Goal: Task Accomplishment & Management: Manage account settings

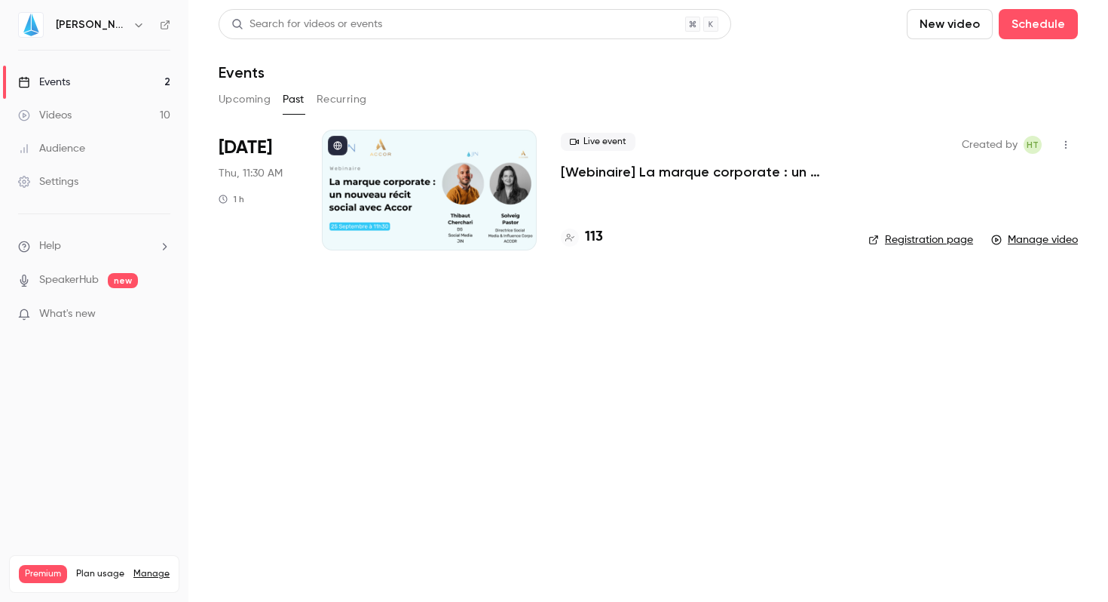
click at [625, 161] on div "Live event [Webinaire] La marque corporate : un nouveau récit social avec [PERS…" at bounding box center [702, 157] width 283 height 48
click at [624, 188] on div "Live event [Webinaire] La marque corporate : un nouveau récit social avec Accor…" at bounding box center [702, 190] width 283 height 121
click at [625, 165] on p "[Webinaire] La marque corporate : un nouveau récit social avec [PERSON_NAME]" at bounding box center [702, 172] width 283 height 18
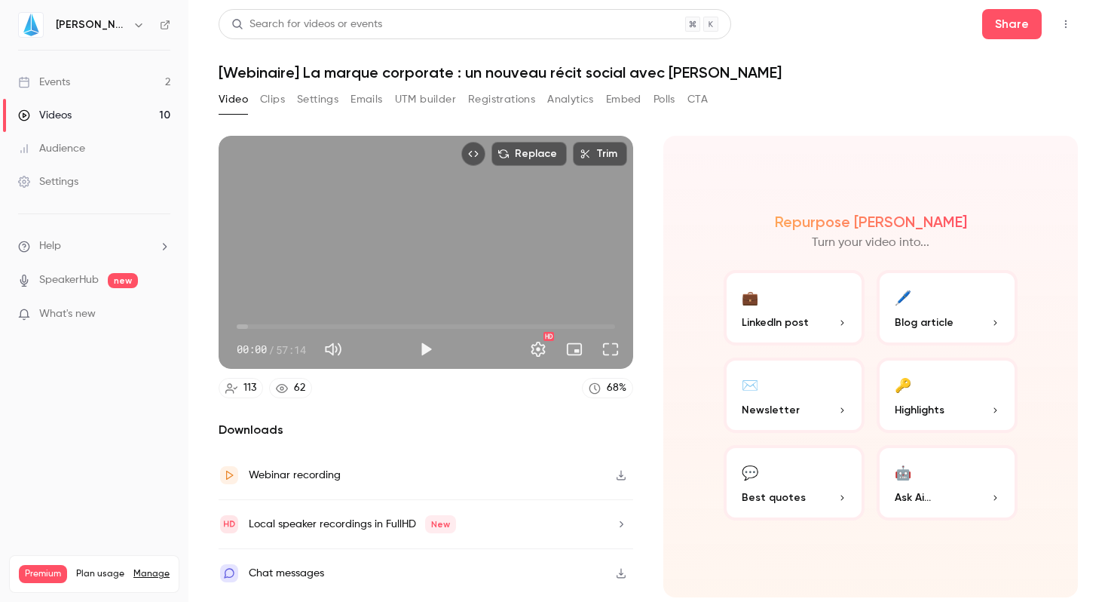
click at [75, 151] on div "Audience" at bounding box center [51, 148] width 67 height 15
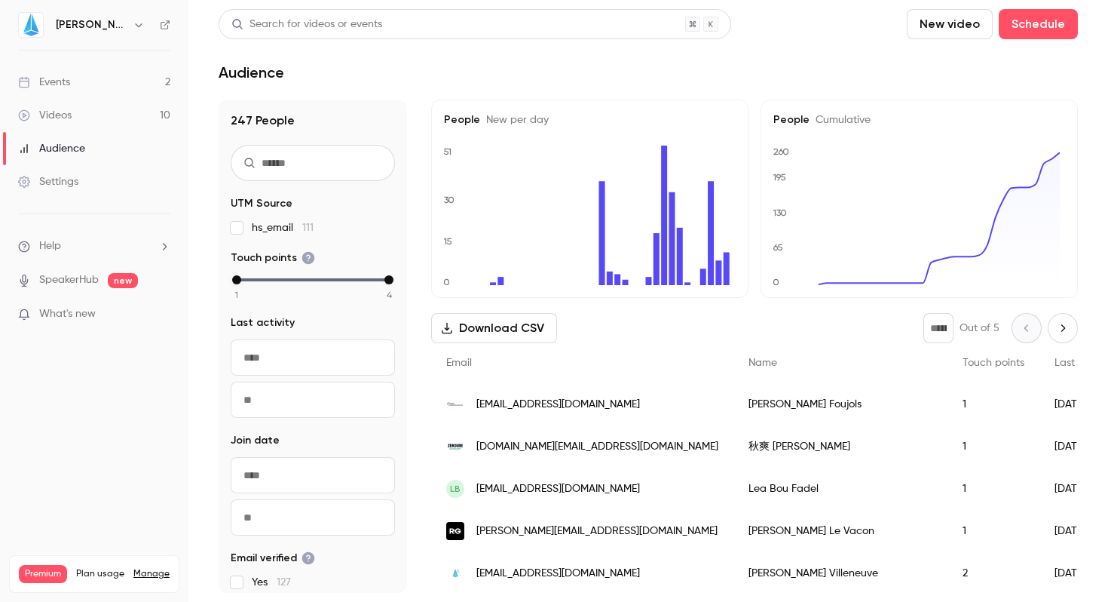
click at [50, 75] on div "Events" at bounding box center [44, 82] width 52 height 15
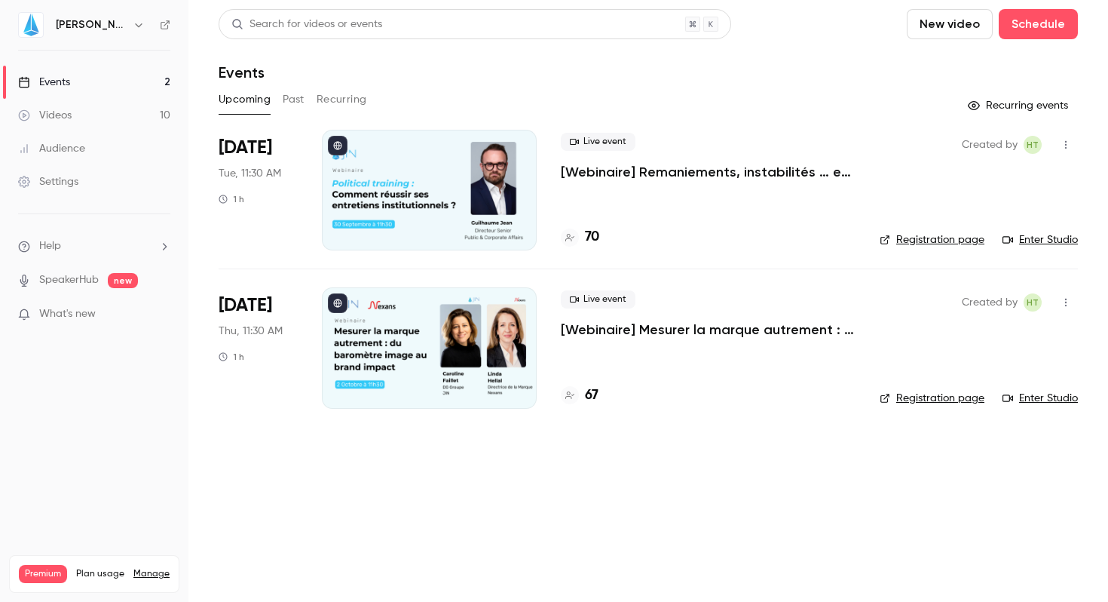
click at [293, 100] on button "Past" at bounding box center [294, 99] width 22 height 24
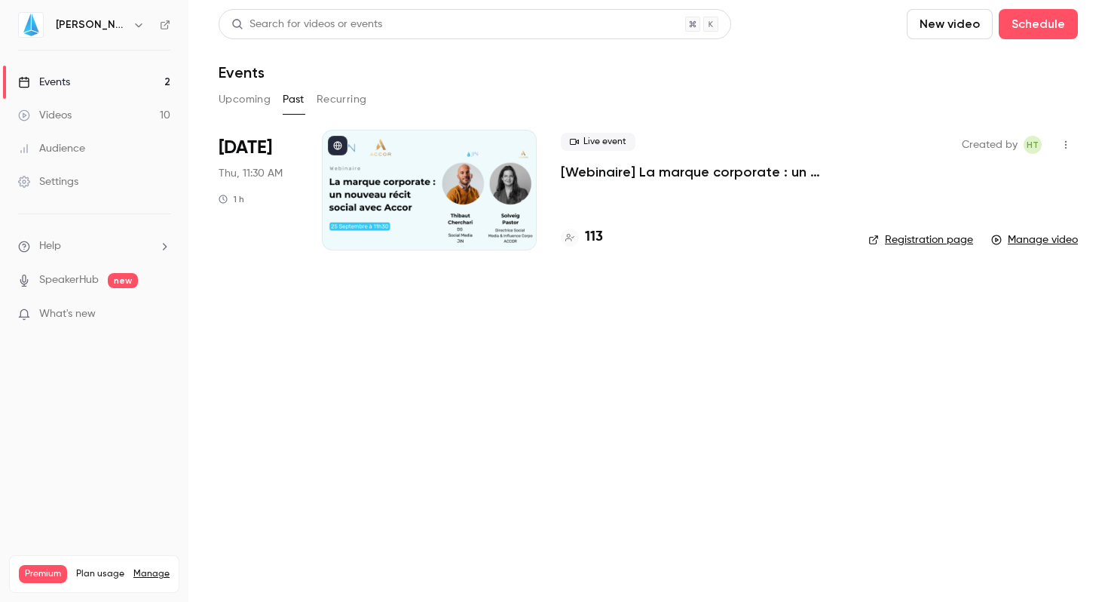
click at [617, 177] on p "[Webinaire] La marque corporate : un nouveau récit social avec [PERSON_NAME]" at bounding box center [702, 172] width 283 height 18
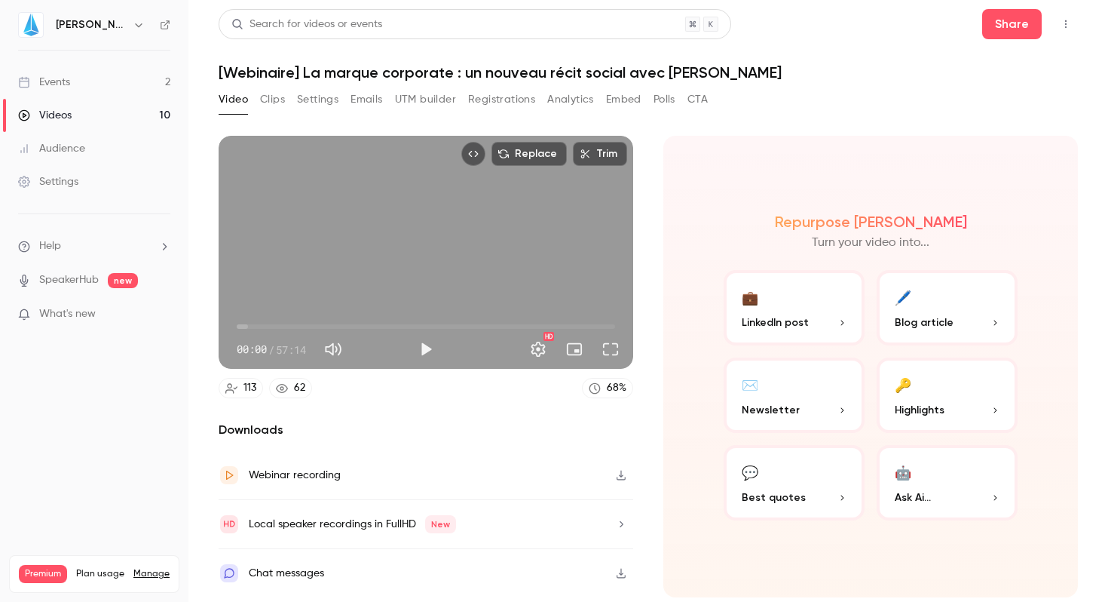
click at [282, 103] on button "Clips" at bounding box center [272, 99] width 25 height 24
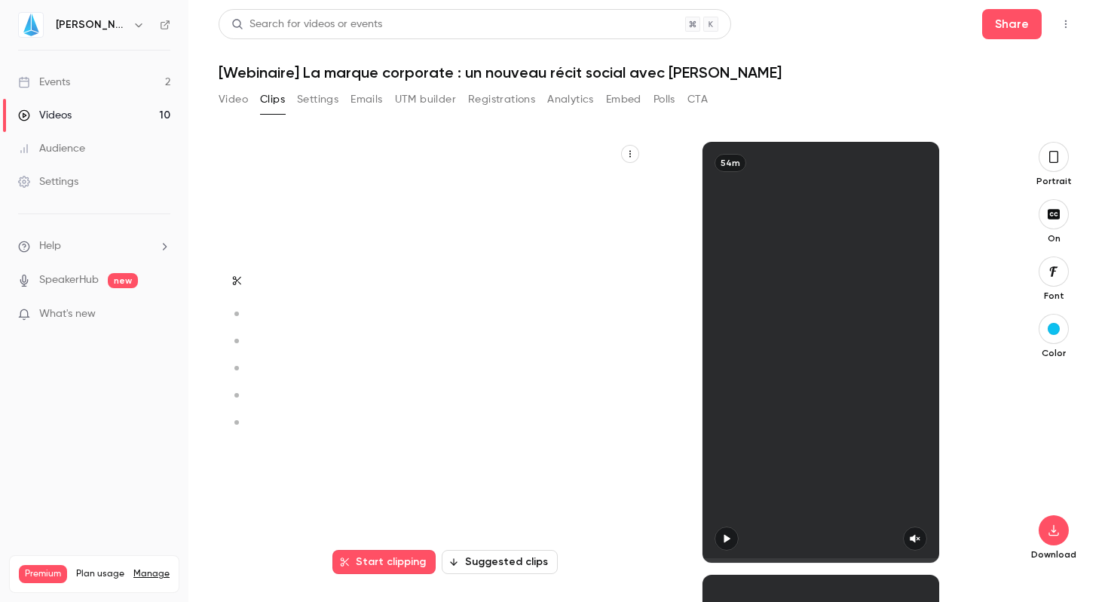
click at [303, 103] on button "Settings" at bounding box center [317, 99] width 41 height 24
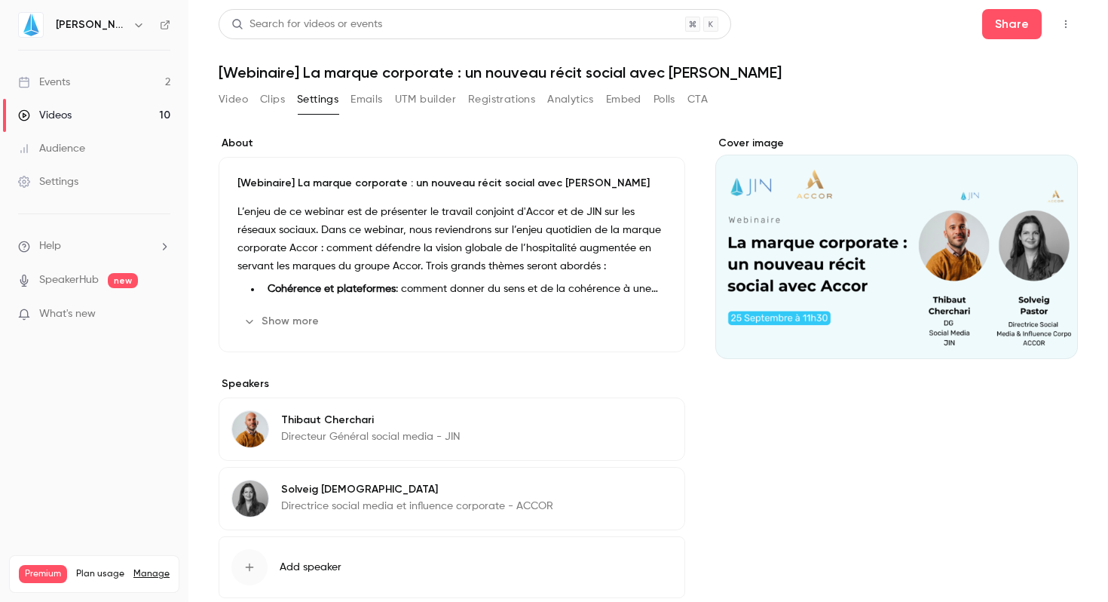
click at [372, 107] on button "Emails" at bounding box center [367, 99] width 32 height 24
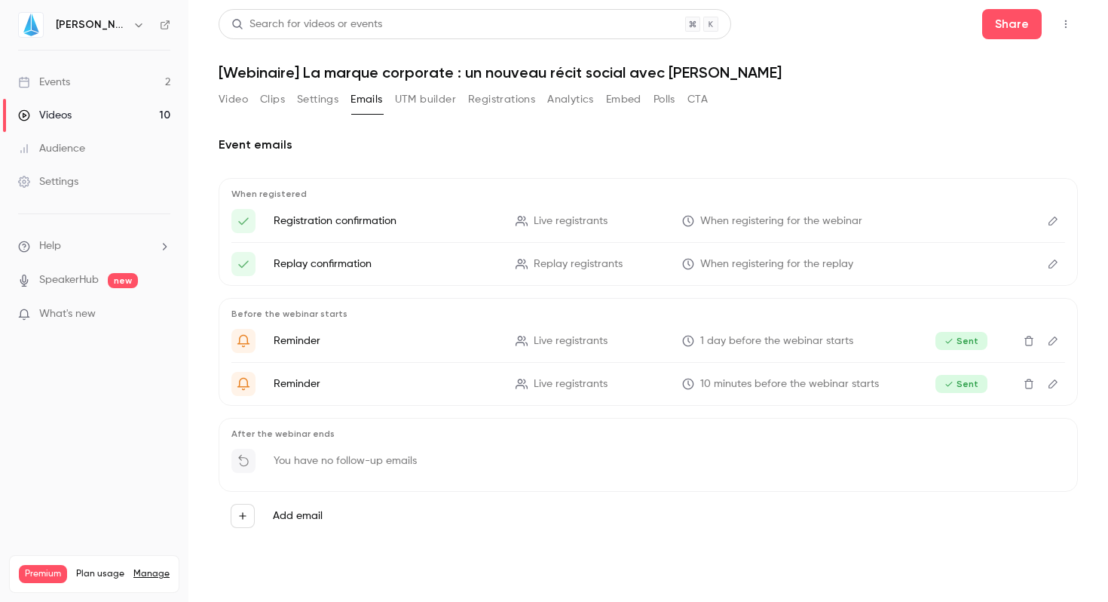
click at [434, 106] on button "UTM builder" at bounding box center [425, 99] width 61 height 24
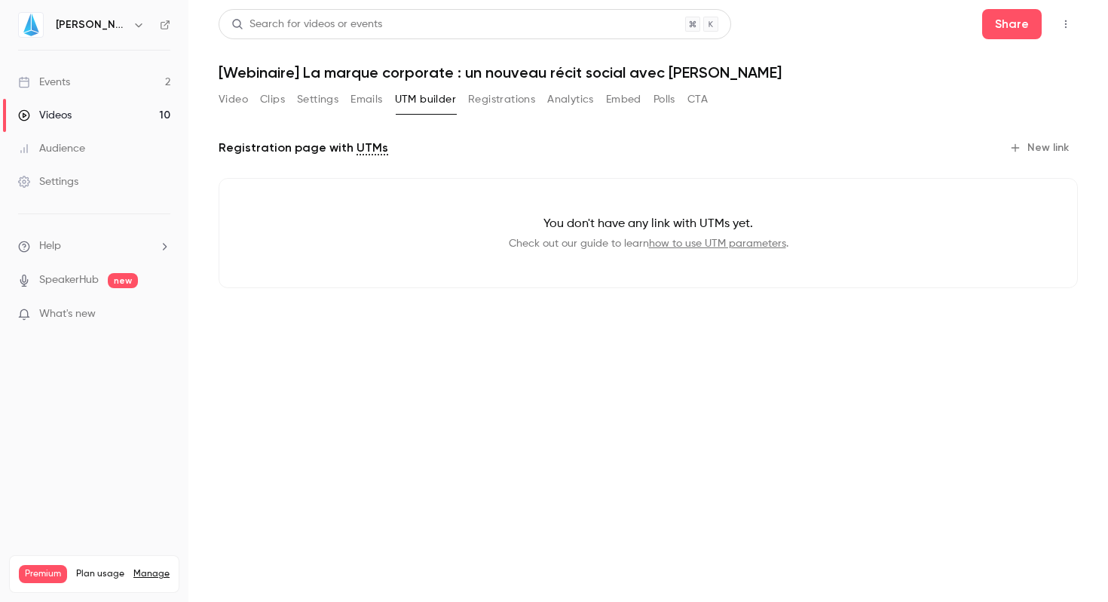
click at [497, 102] on button "Registrations" at bounding box center [501, 99] width 67 height 24
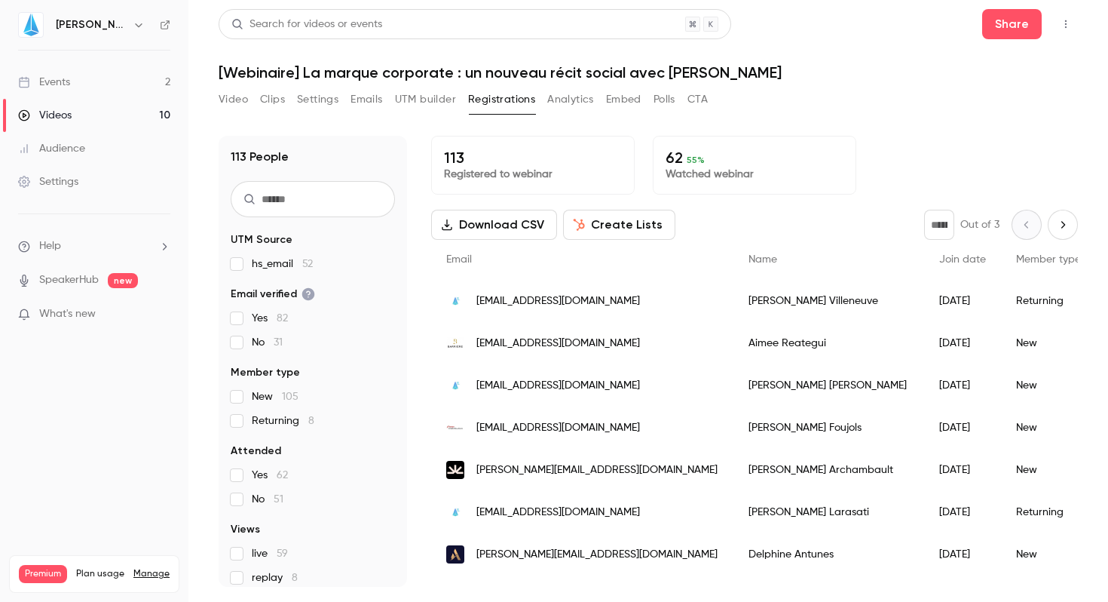
click at [626, 225] on button "Create Lists" at bounding box center [619, 225] width 112 height 30
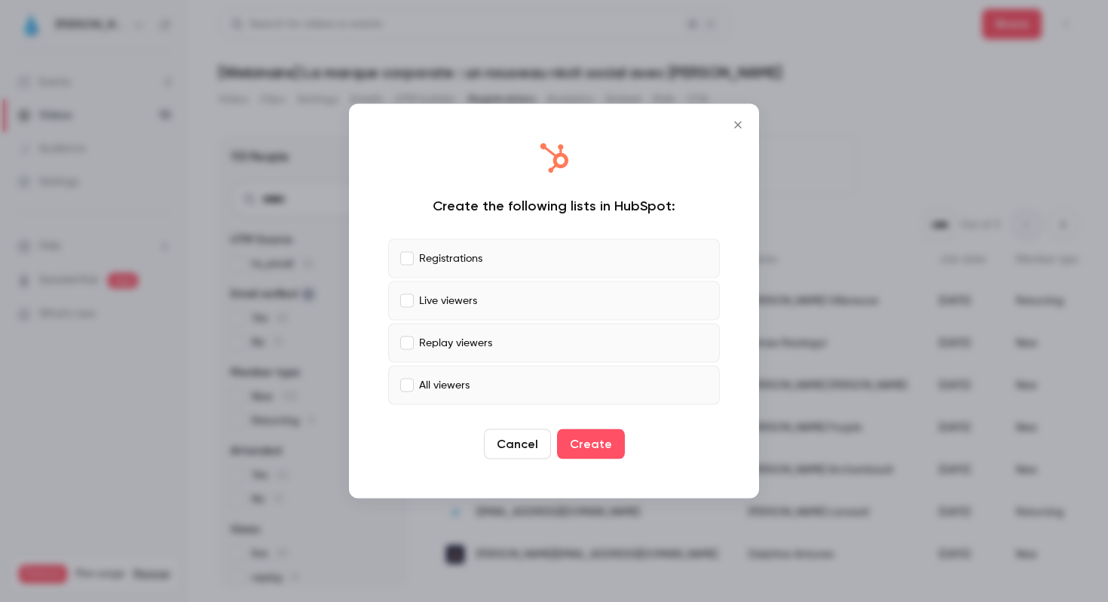
click at [746, 133] on button "Close" at bounding box center [738, 125] width 30 height 30
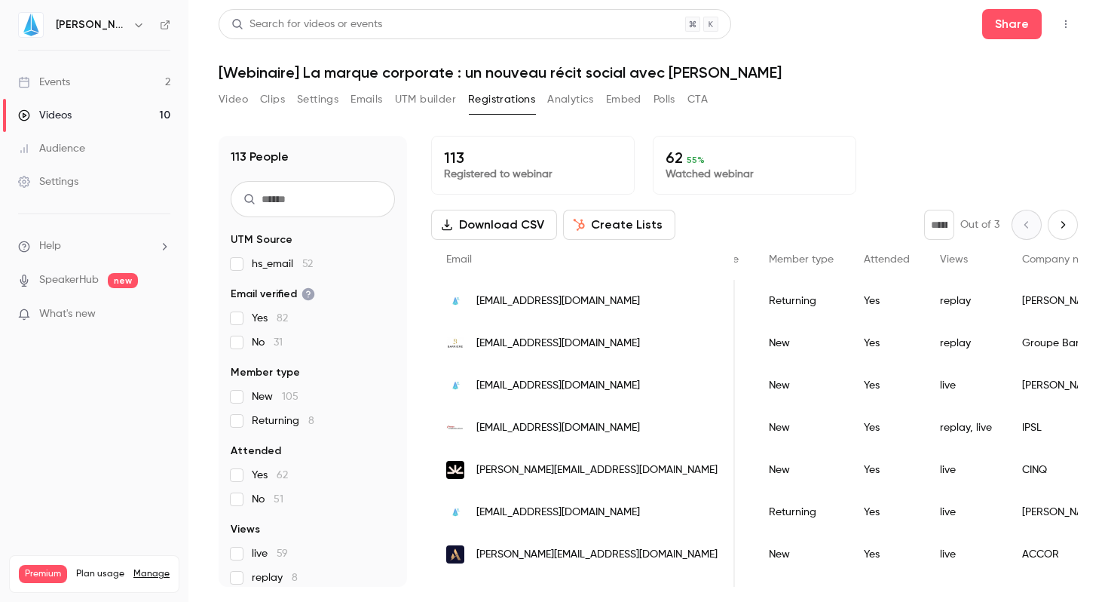
click at [511, 229] on button "Download CSV" at bounding box center [494, 225] width 126 height 30
click at [66, 81] on div "Events" at bounding box center [44, 82] width 52 height 15
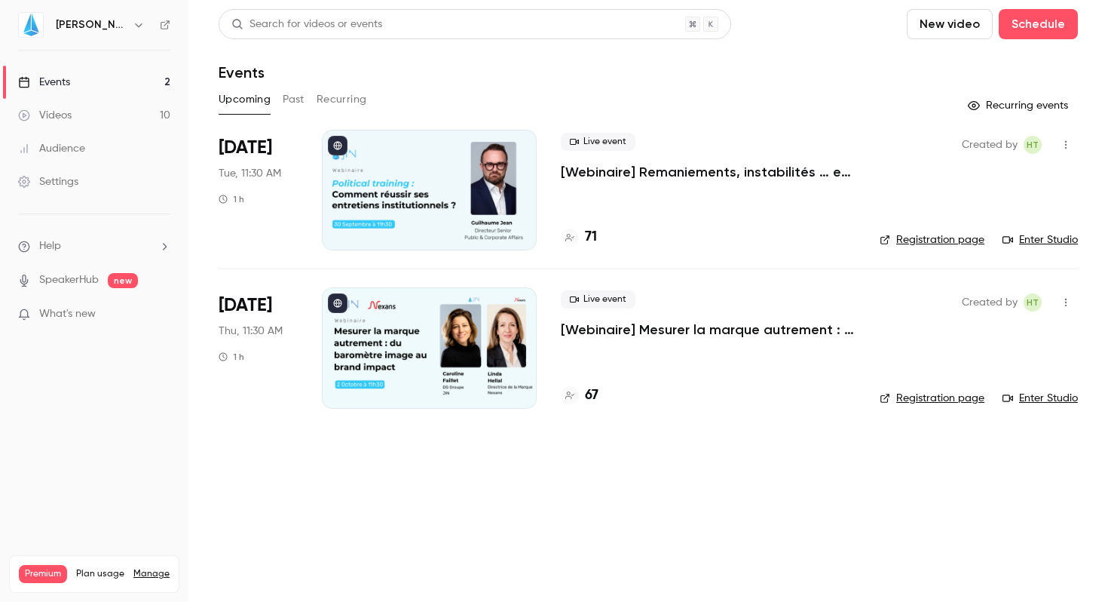
click at [283, 106] on button "Past" at bounding box center [294, 99] width 22 height 24
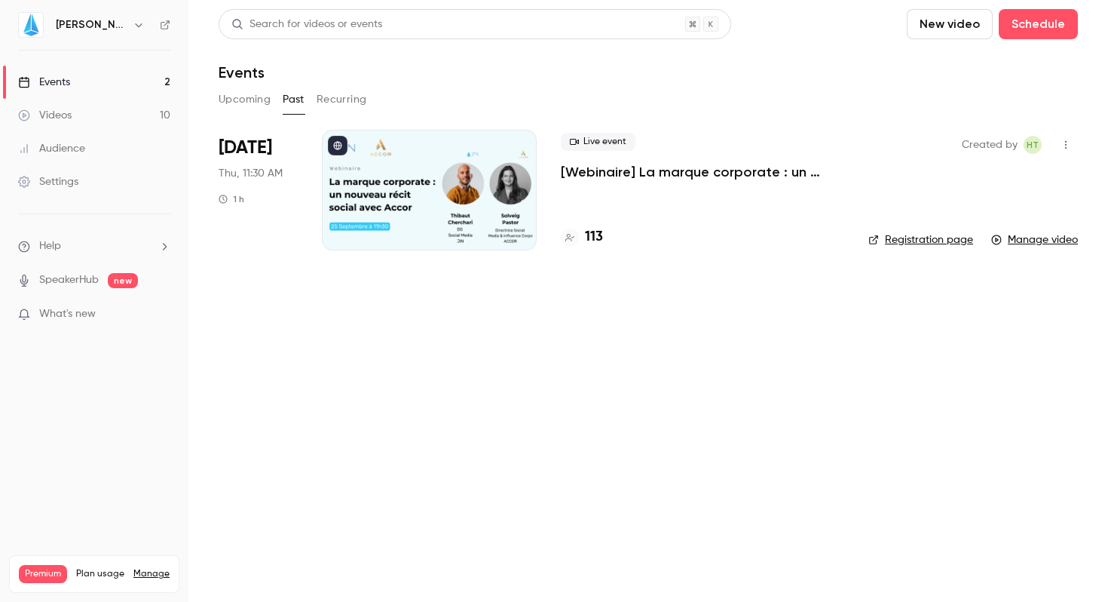
click at [609, 176] on p "[Webinaire] La marque corporate : un nouveau récit social avec [PERSON_NAME]" at bounding box center [702, 172] width 283 height 18
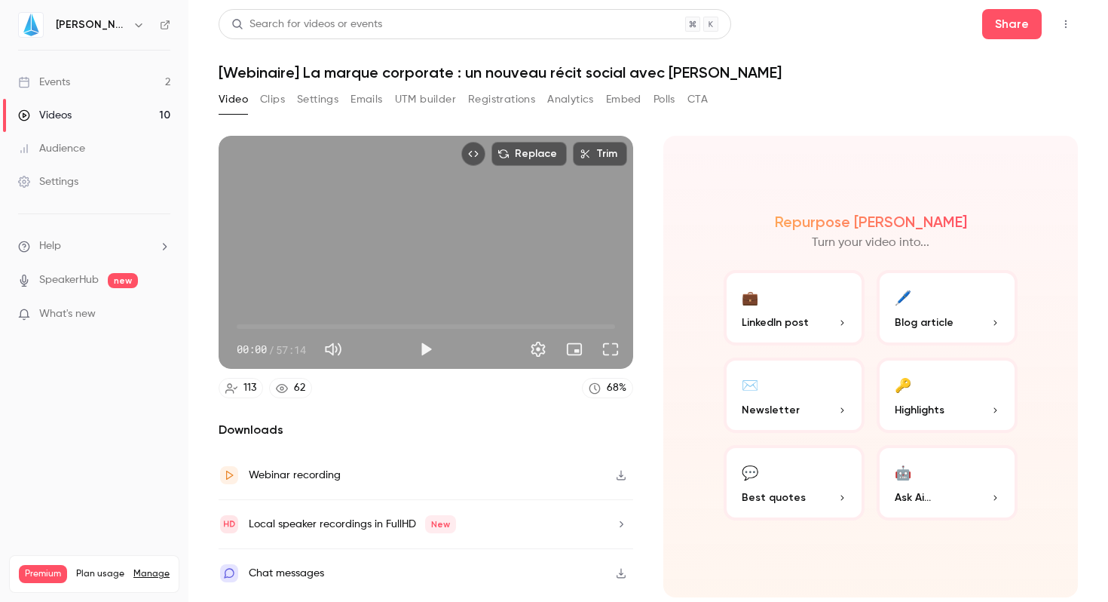
click at [492, 94] on button "Registrations" at bounding box center [501, 99] width 67 height 24
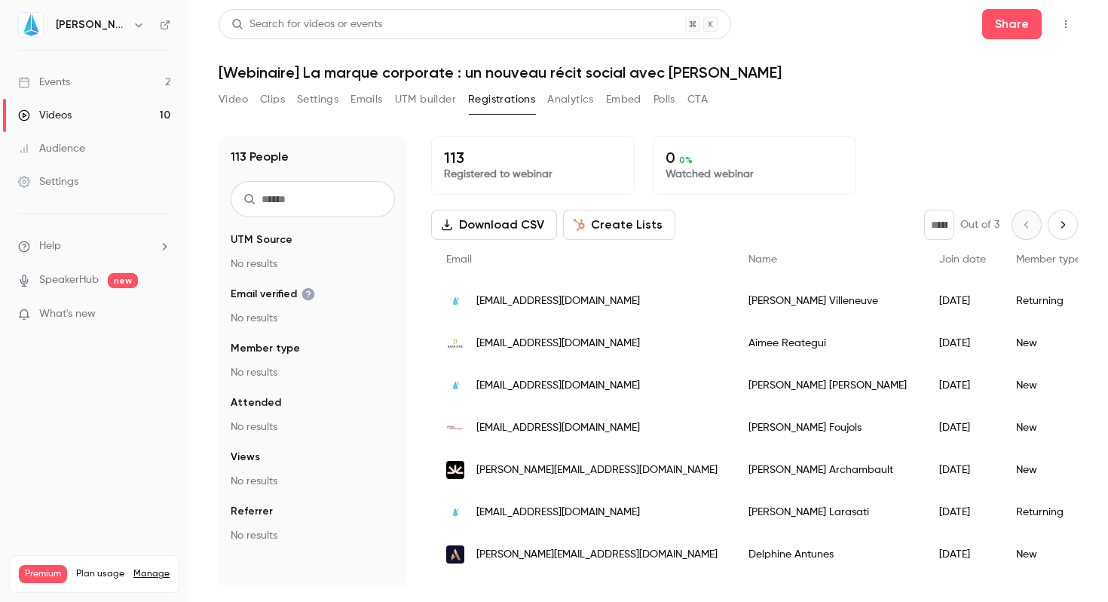
click at [795, 199] on div "113 Registered to webinar 0 0 % Watched webinar Download CSV Create Lists * Out…" at bounding box center [754, 361] width 647 height 451
